Goal: Check status: Check status

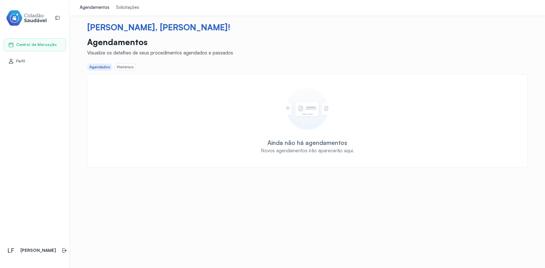
click at [124, 68] on div "Histórico" at bounding box center [125, 67] width 17 height 5
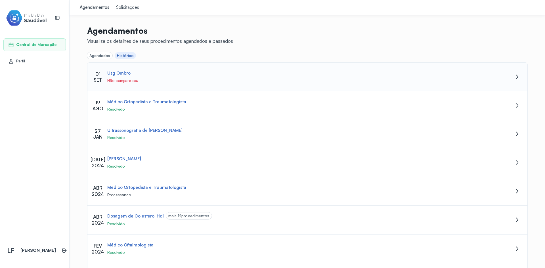
click at [183, 72] on div "Usg Ombro" at bounding box center [292, 73] width 370 height 5
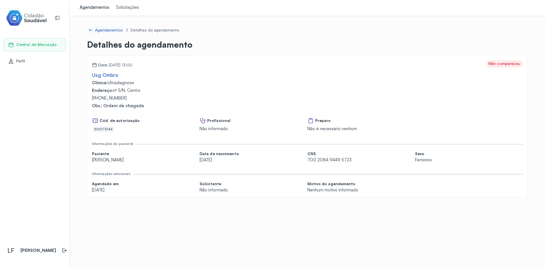
click at [109, 30] on div "Agendamentos" at bounding box center [109, 30] width 28 height 5
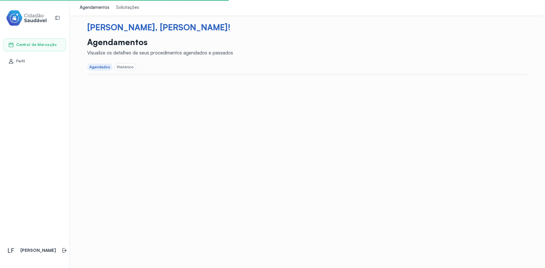
click at [122, 68] on div "Histórico" at bounding box center [125, 67] width 17 height 5
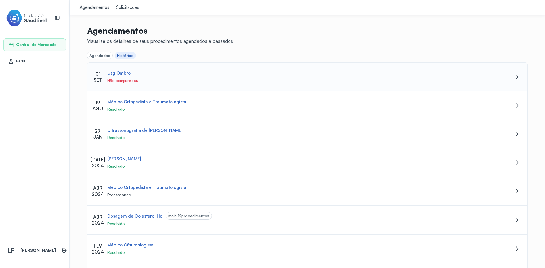
click at [514, 78] on icon at bounding box center [517, 77] width 7 height 7
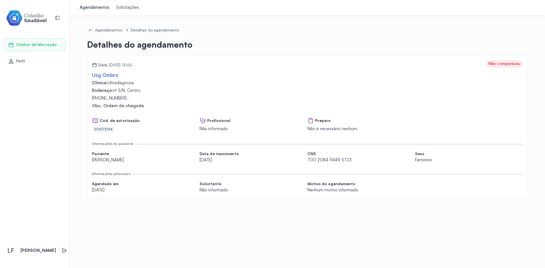
click at [32, 45] on span "Central de Marcação" at bounding box center [36, 44] width 41 height 5
